Goal: Find contact information: Find contact information

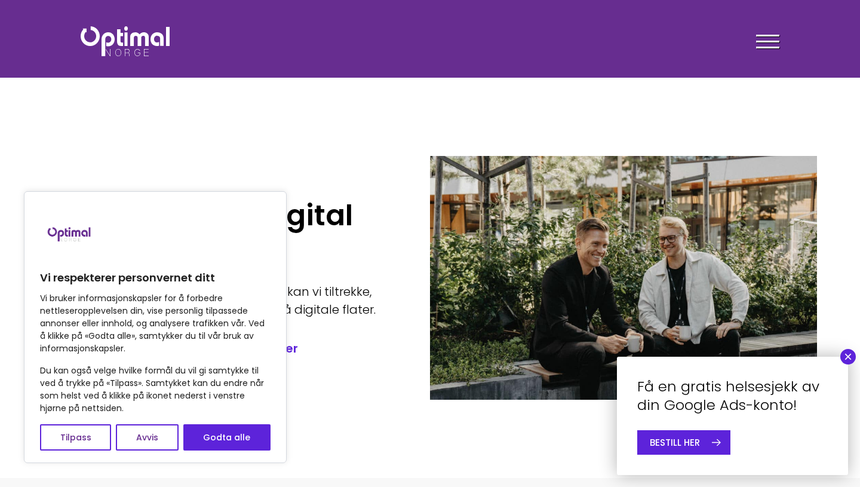
click at [755, 49] on div "Tjenester Menneskene Om oss Kontakt oss Kundecaser Artikler Ledige stillinger F…" at bounding box center [609, 41] width 341 height 35
click at [771, 47] on span at bounding box center [767, 48] width 23 height 2
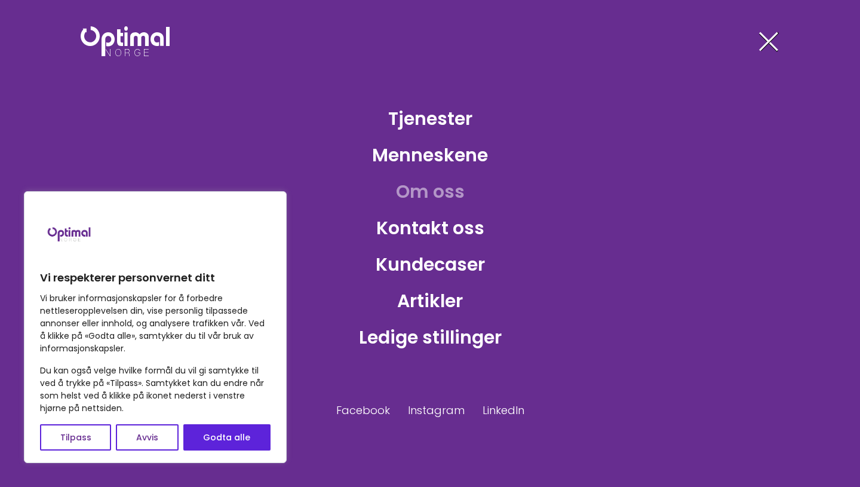
click at [452, 193] on link "Om oss" at bounding box center [431, 191] width 88 height 39
click at [232, 435] on button "Godta alle" at bounding box center [226, 437] width 87 height 26
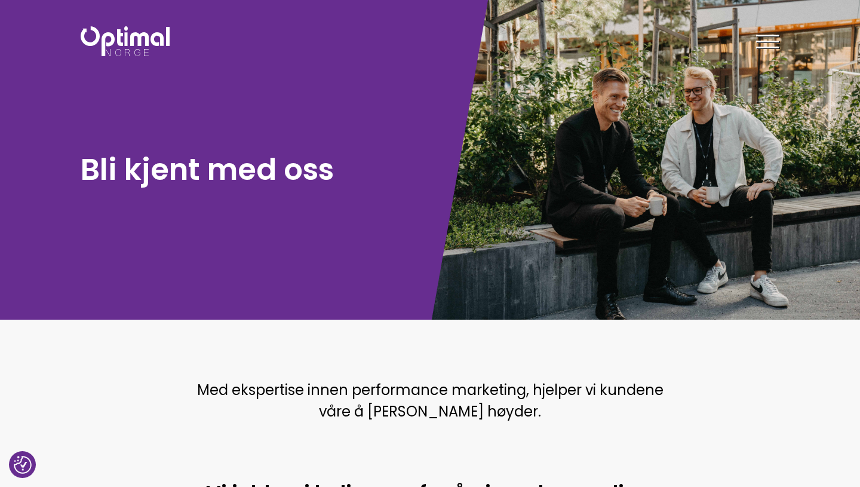
click at [765, 39] on div at bounding box center [767, 44] width 23 height 30
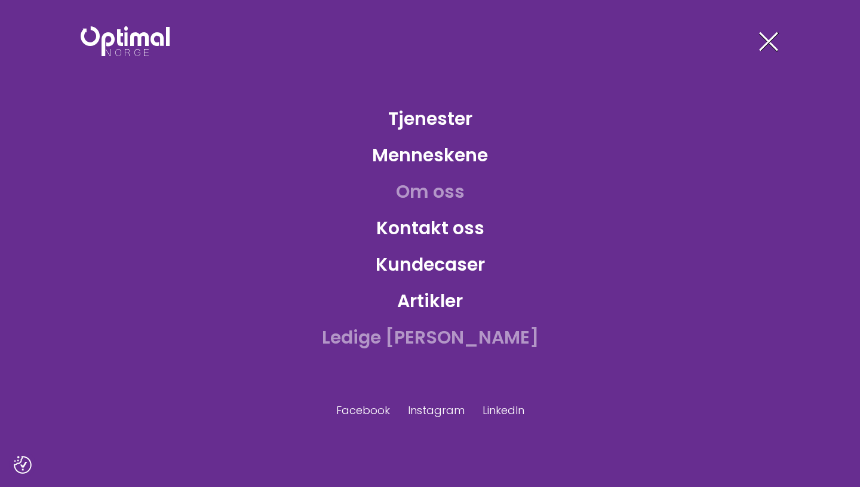
click at [440, 326] on link "Ledige stillinger" at bounding box center [431, 337] width 236 height 39
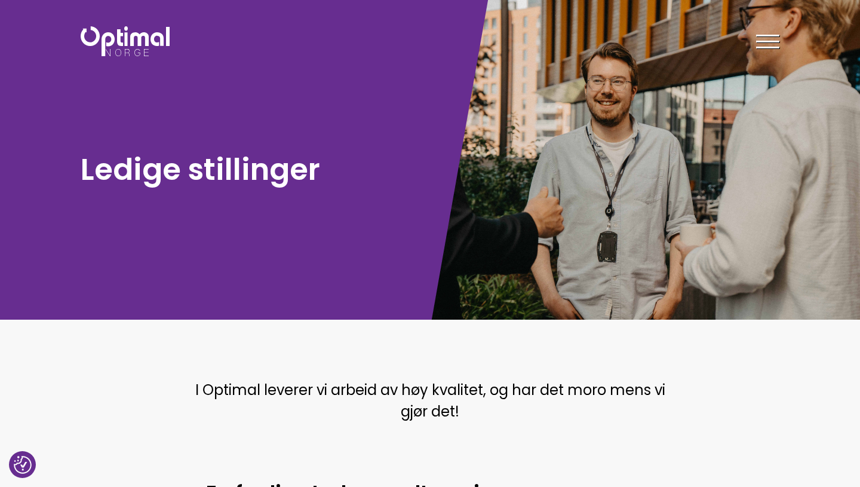
click at [758, 29] on div at bounding box center [767, 44] width 23 height 30
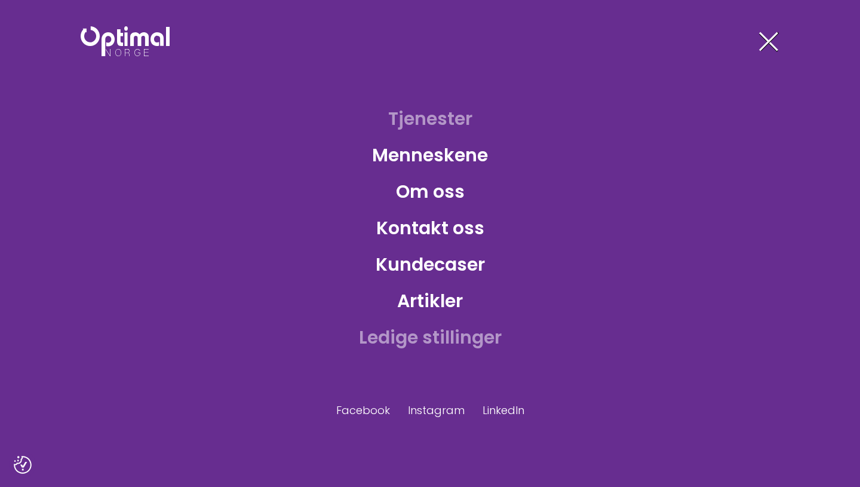
click at [449, 121] on link "Tjenester" at bounding box center [430, 118] width 103 height 39
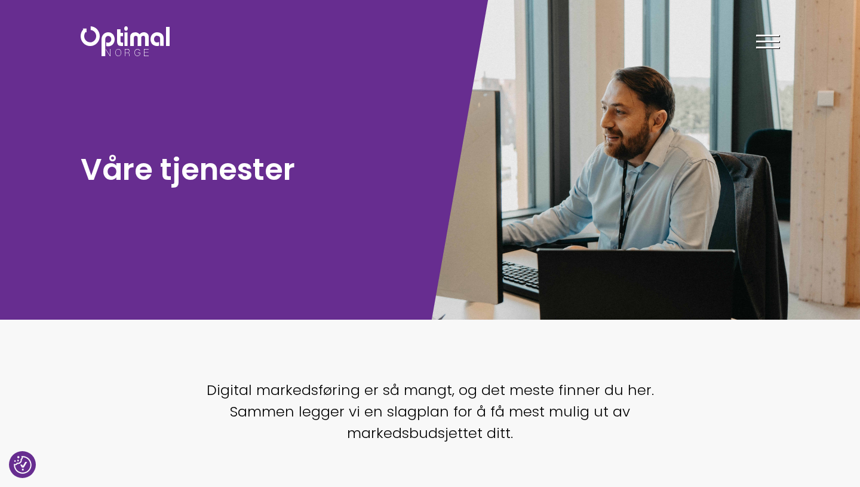
click at [765, 36] on span at bounding box center [767, 36] width 23 height 2
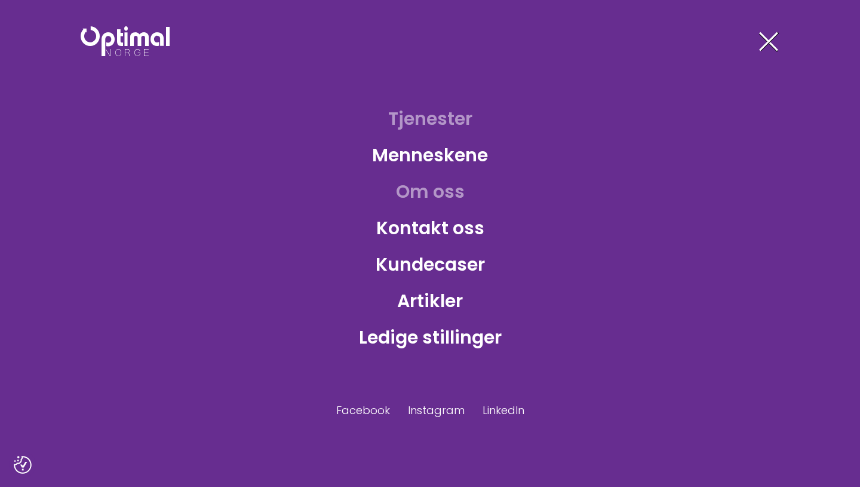
click at [417, 200] on link "Om oss" at bounding box center [431, 191] width 88 height 39
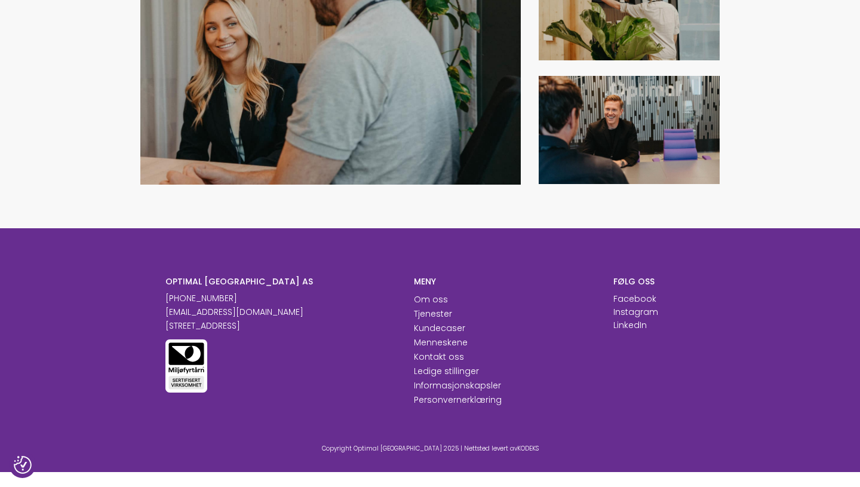
scroll to position [1401, 0]
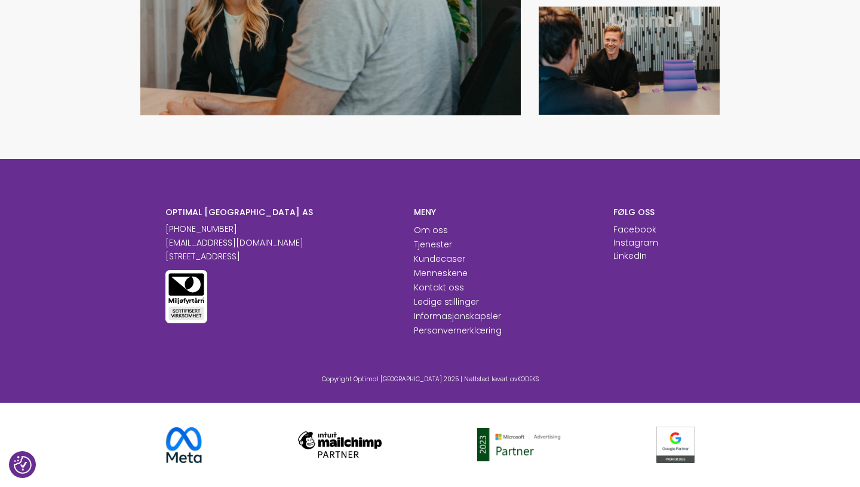
click at [255, 254] on p "[STREET_ADDRESS]" at bounding box center [281, 256] width 231 height 13
copy p "[STREET_ADDRESS]"
click at [255, 254] on p "[STREET_ADDRESS]" at bounding box center [281, 256] width 231 height 13
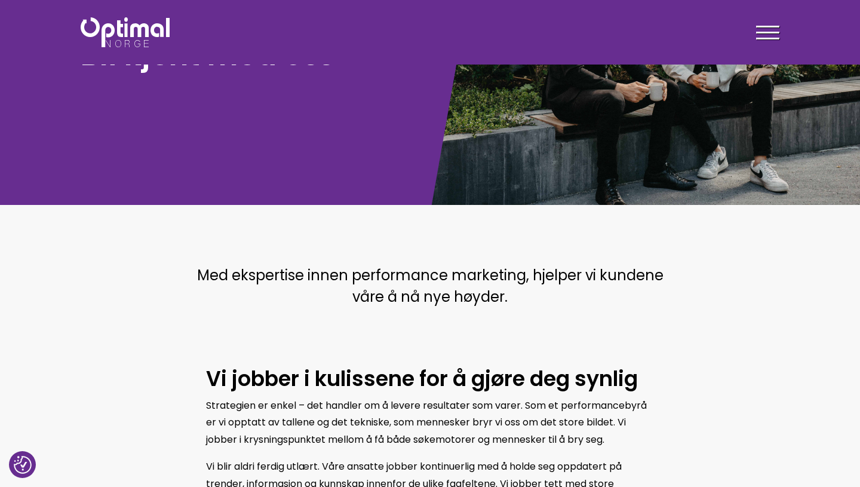
scroll to position [0, 0]
